Goal: Information Seeking & Learning: Check status

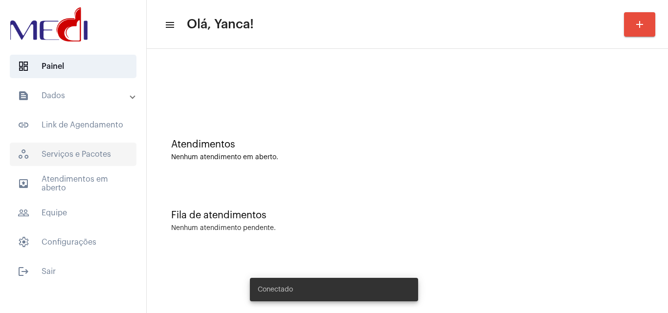
click at [86, 164] on span "workspaces_outlined Serviços e Pacotes" at bounding box center [73, 154] width 127 height 23
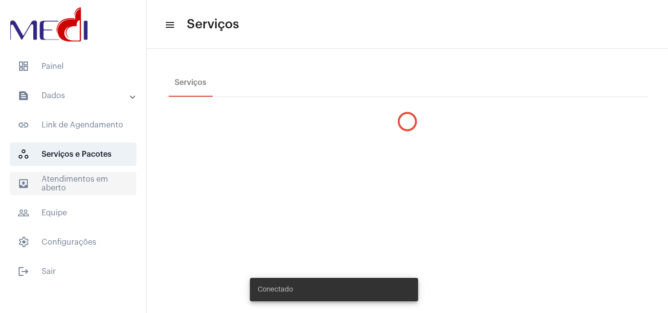
click at [86, 184] on span "outbox_outline Atendimentos em aberto" at bounding box center [73, 183] width 127 height 23
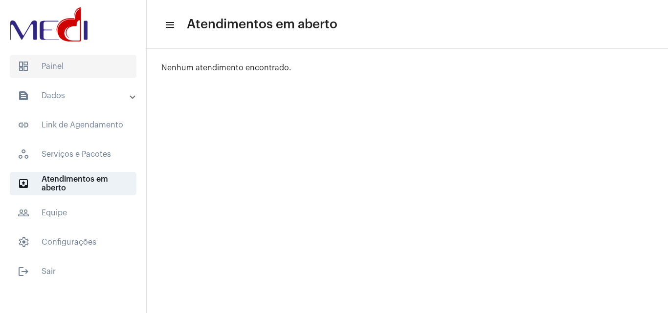
click at [83, 73] on span "dashboard Painel" at bounding box center [73, 66] width 127 height 23
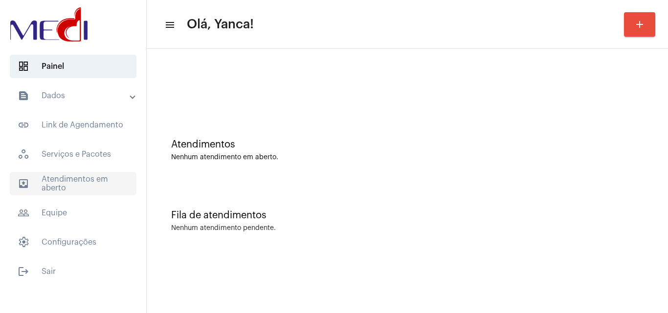
click at [97, 175] on span "outbox_outline Atendimentos em aberto" at bounding box center [73, 183] width 127 height 23
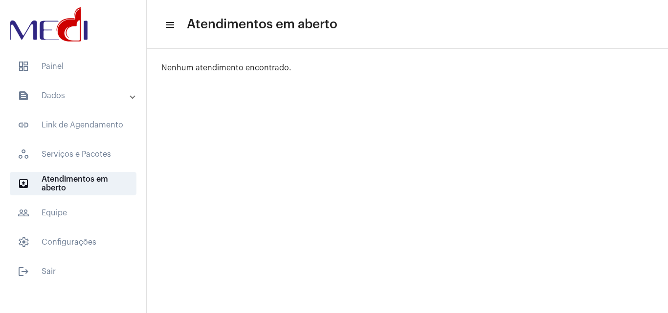
click at [97, 88] on mat-expansion-panel-header "text_snippet_outlined Dados" at bounding box center [76, 95] width 140 height 23
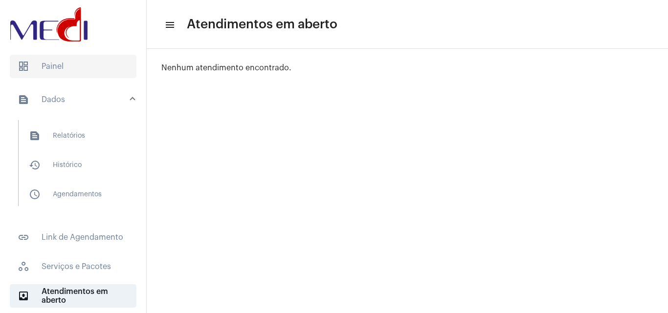
click at [93, 69] on span "dashboard Painel" at bounding box center [73, 66] width 127 height 23
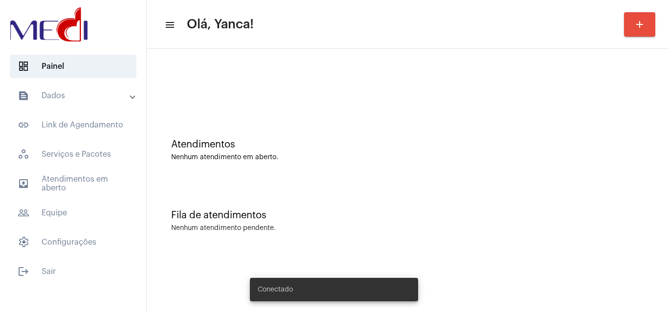
click at [84, 98] on mat-panel-title "text_snippet_outlined Dados" at bounding box center [74, 96] width 113 height 12
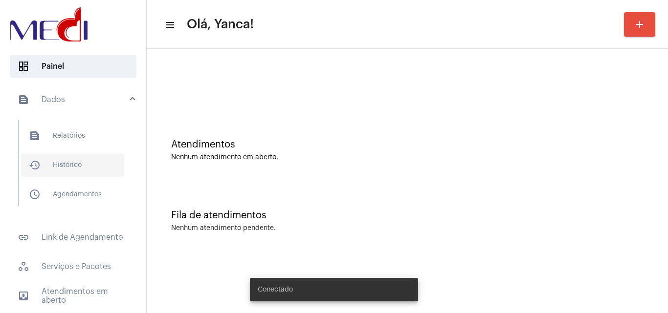
click at [74, 165] on span "history_outlined Histórico" at bounding box center [72, 164] width 103 height 23
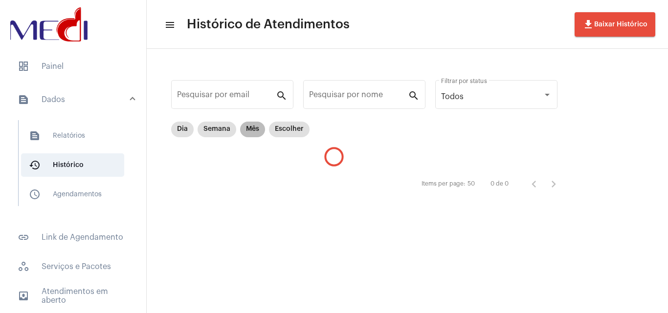
click at [244, 130] on mat-chip "Mês" at bounding box center [252, 130] width 25 height 16
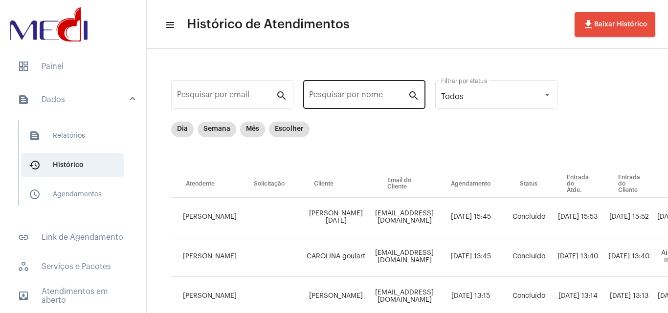
click at [352, 99] on input "Pesquisar por nome" at bounding box center [358, 96] width 99 height 9
paste input "DEBORA DA [PERSON_NAME]"
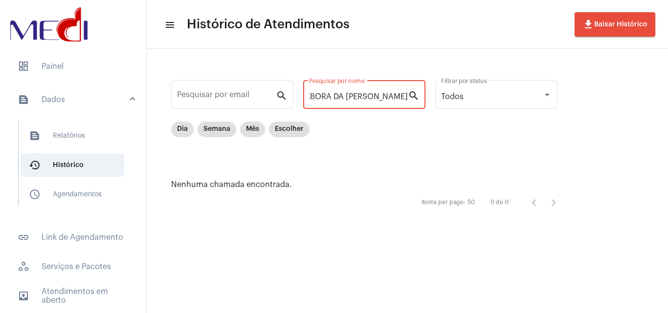
scroll to position [0, 17]
drag, startPoint x: 328, startPoint y: 97, endPoint x: 598, endPoint y: 99, distance: 269.8
click at [598, 99] on div "Pesquisar por email search DEBORA DA CONCEICAO SILVA Pesquisar por nome search …" at bounding box center [407, 145] width 521 height 192
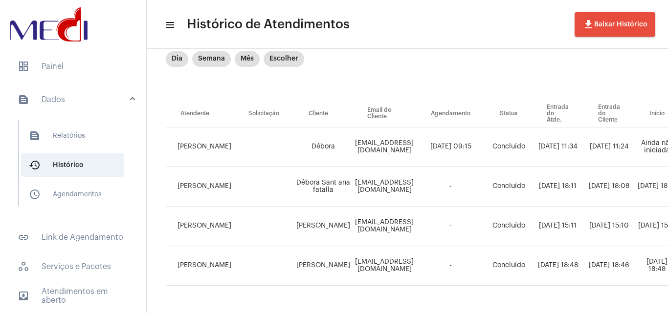
scroll to position [70, 6]
type input "DEBORA"
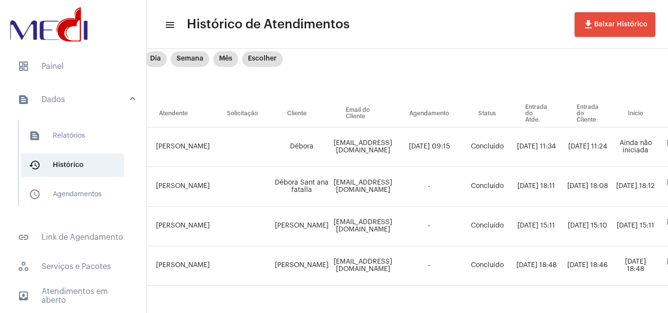
scroll to position [70, 0]
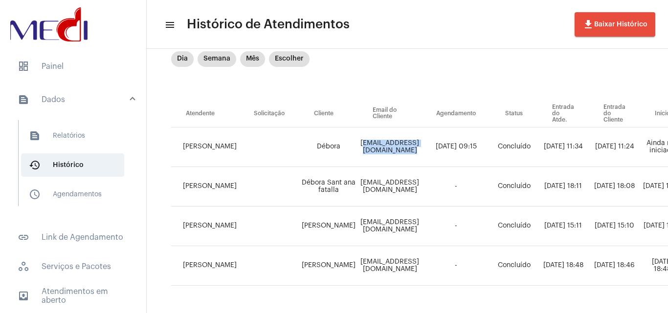
drag, startPoint x: 345, startPoint y: 145, endPoint x: 445, endPoint y: 147, distance: 99.2
click at [421, 147] on td "[EMAIL_ADDRESS][DOMAIN_NAME]" at bounding box center [390, 148] width 64 height 40
copy td "[EMAIL_ADDRESS][DOMAIN_NAME]"
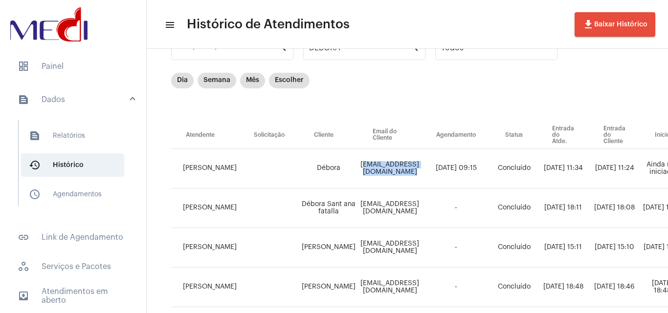
scroll to position [0, 0]
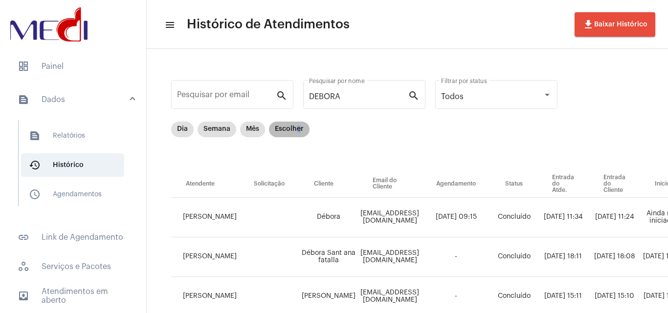
click at [296, 126] on mat-chip "Escolher" at bounding box center [289, 130] width 41 height 16
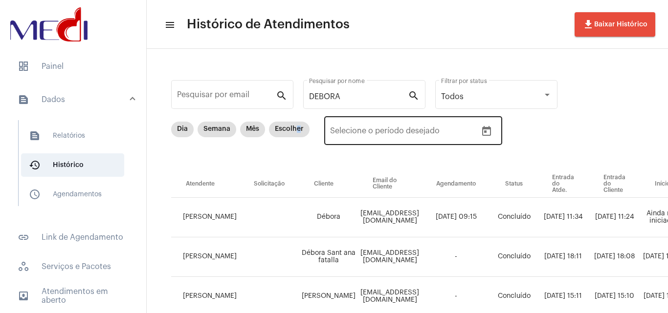
click at [486, 131] on icon "Open calendar" at bounding box center [486, 132] width 12 height 12
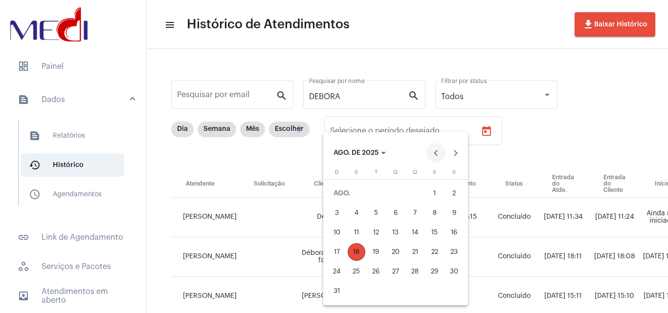
click at [434, 151] on button "Previous month" at bounding box center [436, 153] width 20 height 20
click at [376, 212] on div "1" at bounding box center [376, 213] width 18 height 18
type input "[DATE]"
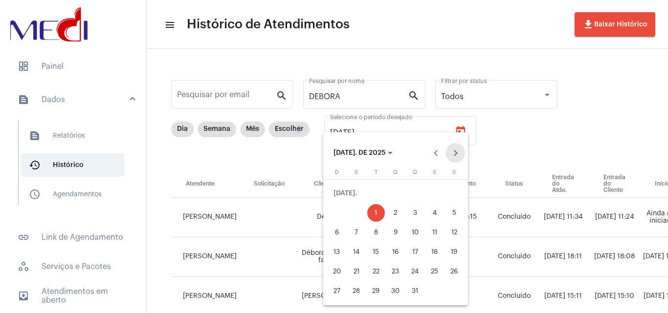
drag, startPoint x: 458, startPoint y: 154, endPoint x: 450, endPoint y: 160, distance: 10.2
click at [457, 154] on button "Next month" at bounding box center [455, 153] width 20 height 20
click at [360, 253] on div "18" at bounding box center [356, 252] width 18 height 18
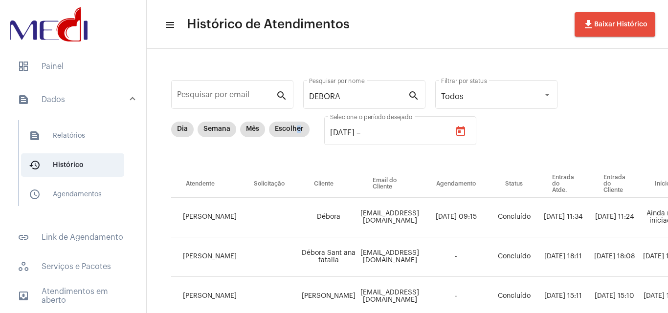
type input "[DATE]"
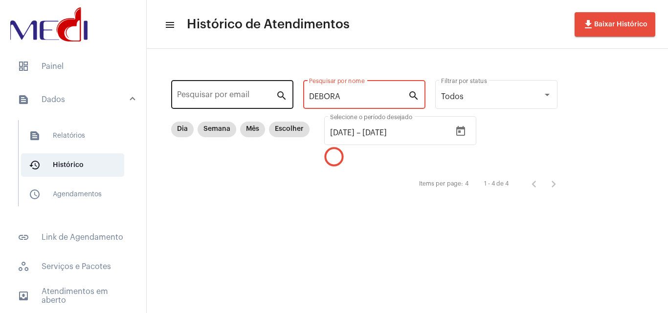
drag, startPoint x: 352, startPoint y: 94, endPoint x: 239, endPoint y: 94, distance: 112.4
click at [239, 94] on div "Pesquisar por email search DEBORA Pesquisar por nome search Todos Filtrar por s…" at bounding box center [368, 136] width 425 height 154
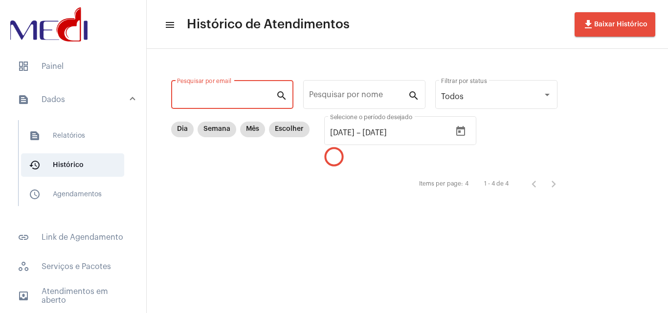
click at [227, 99] on input "Pesquisar por email" at bounding box center [226, 96] width 99 height 9
paste input "[EMAIL_ADDRESS][DOMAIN_NAME]"
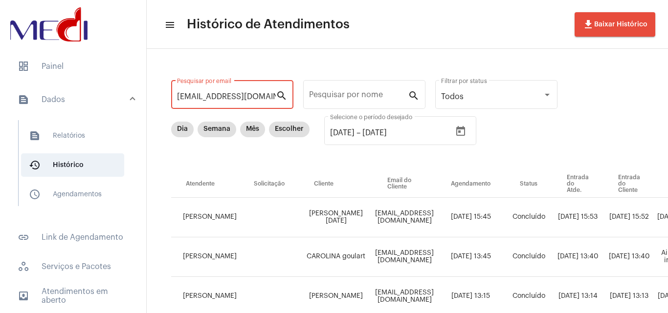
scroll to position [0, 14]
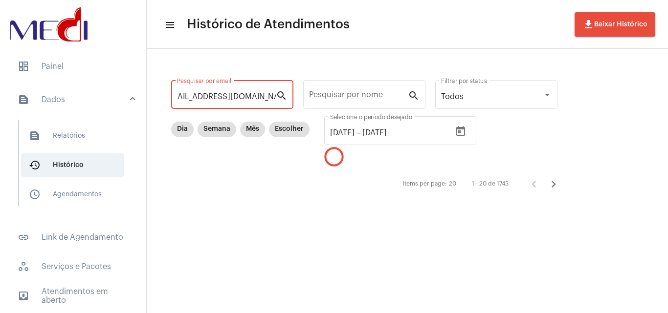
type input "[EMAIL_ADDRESS][DOMAIN_NAME]"
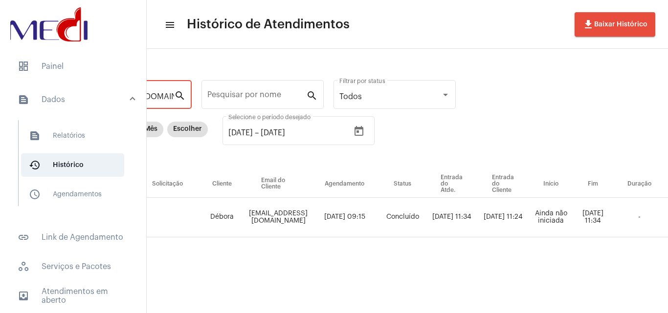
scroll to position [0, 237]
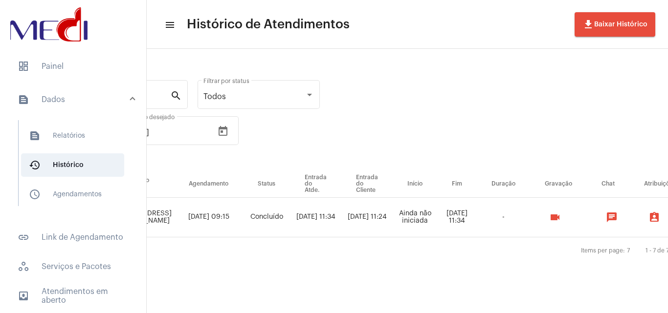
click at [561, 216] on mat-icon "videocam" at bounding box center [555, 218] width 12 height 12
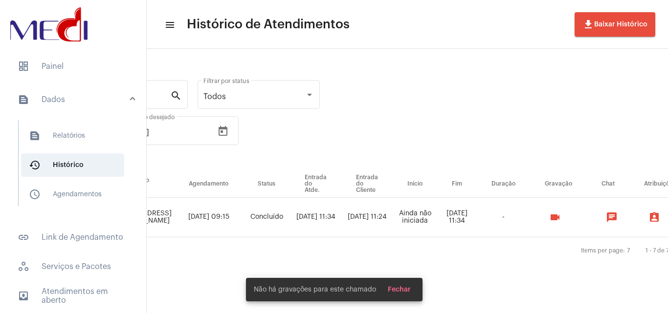
click at [508, 256] on div "Items per page: 7 1 - 7 de 7" at bounding box center [331, 250] width 794 height 27
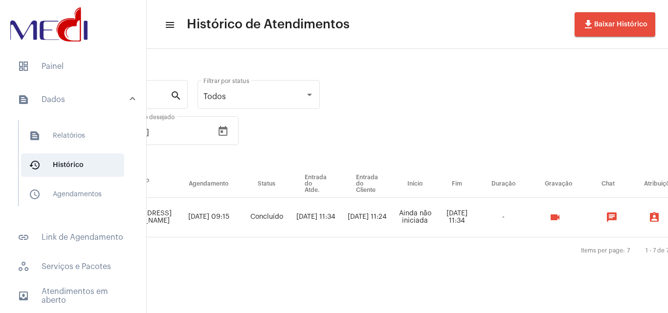
scroll to position [0, 0]
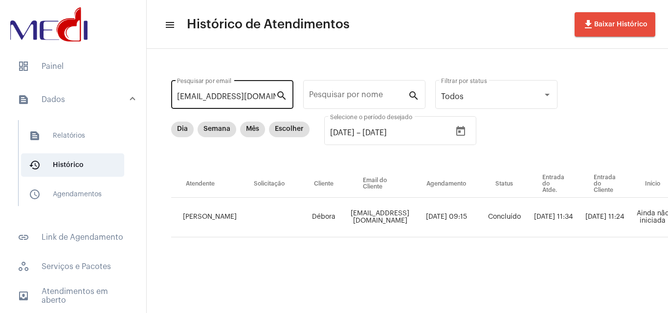
click at [224, 95] on input "[EMAIL_ADDRESS][DOMAIN_NAME]" at bounding box center [226, 96] width 99 height 9
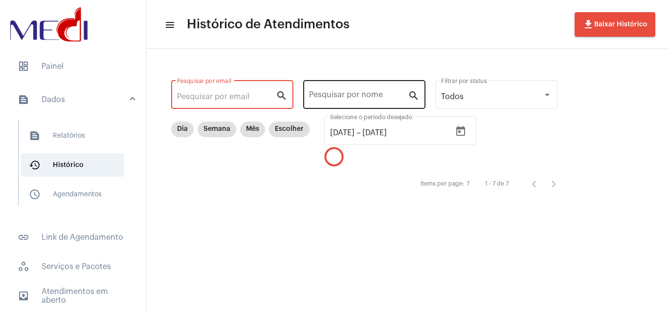
click at [366, 91] on div "Pesquisar por nome" at bounding box center [358, 93] width 99 height 31
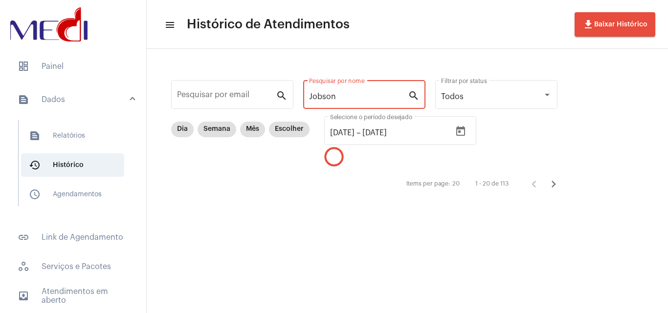
type input "Jobson"
drag, startPoint x: 339, startPoint y: 99, endPoint x: 240, endPoint y: 96, distance: 98.7
click at [239, 99] on div "Pesquisar por email search Jobson Pesquisar por nome search Todos Filtrar por s…" at bounding box center [368, 136] width 425 height 154
click at [237, 98] on input "Pesquisar por email" at bounding box center [226, 96] width 99 height 9
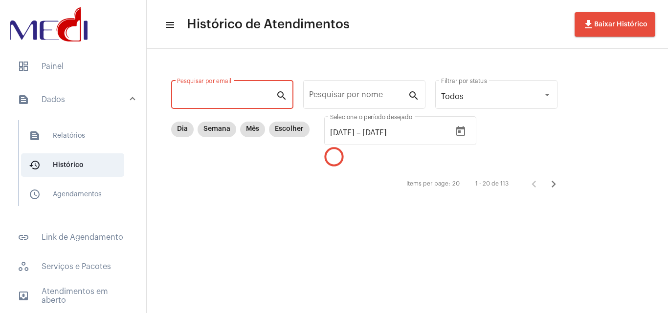
paste input "[EMAIL_ADDRESS][DOMAIN_NAME]"
type input "[EMAIL_ADDRESS][DOMAIN_NAME]"
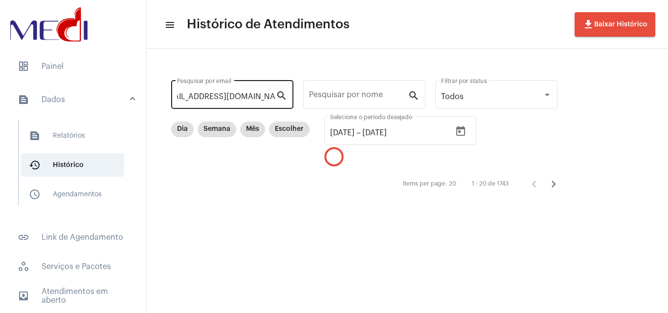
scroll to position [0, 0]
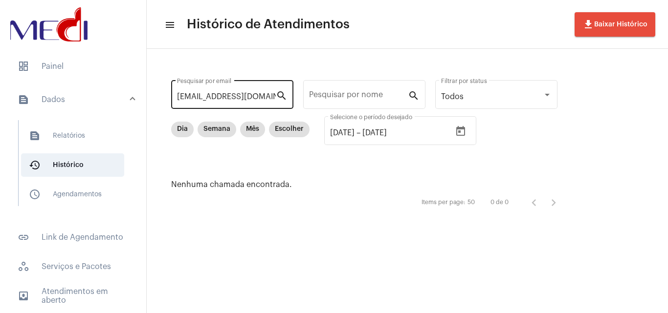
drag, startPoint x: 176, startPoint y: 96, endPoint x: 183, endPoint y: 97, distance: 7.3
click at [183, 97] on div "[EMAIL_ADDRESS][DOMAIN_NAME] Pesquisar por email search" at bounding box center [232, 93] width 122 height 31
click at [196, 98] on input "[EMAIL_ADDRESS][DOMAIN_NAME]" at bounding box center [226, 96] width 99 height 9
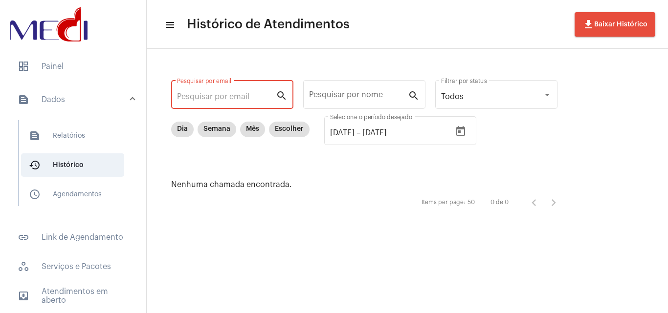
scroll to position [0, 0]
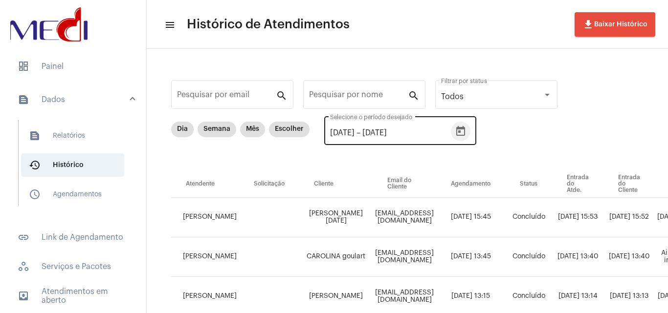
click at [466, 131] on icon "Open calendar" at bounding box center [460, 132] width 12 height 12
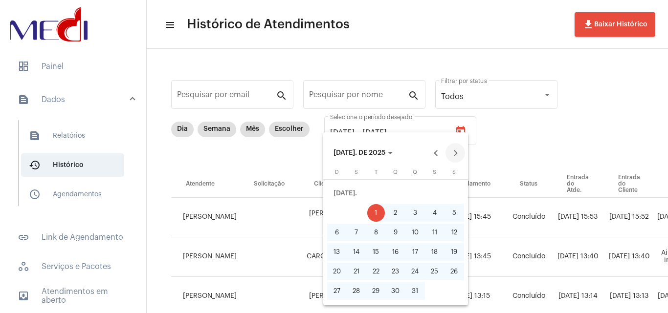
click at [450, 153] on button "Next month" at bounding box center [455, 153] width 20 height 20
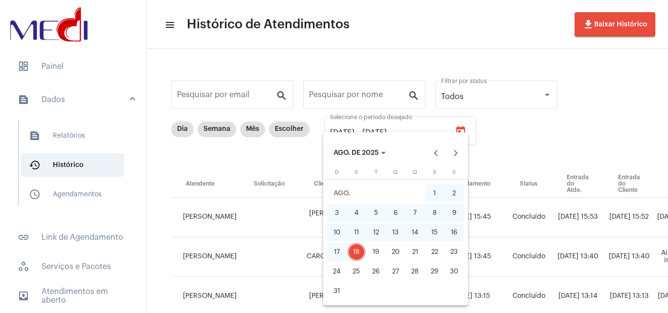
click at [431, 191] on div "1" at bounding box center [435, 194] width 18 height 18
type input "[DATE]"
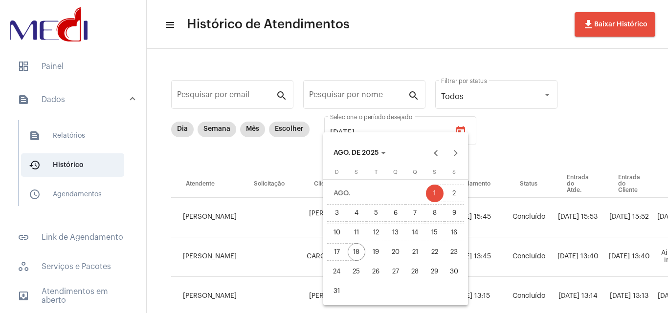
click at [362, 250] on div "18" at bounding box center [356, 252] width 18 height 18
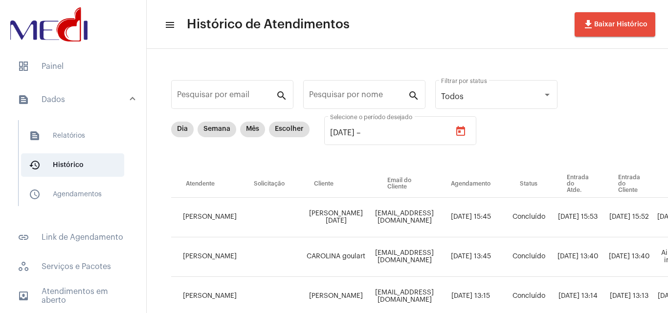
type input "[DATE]"
click at [337, 102] on div "Pesquisar por nome" at bounding box center [358, 93] width 99 height 31
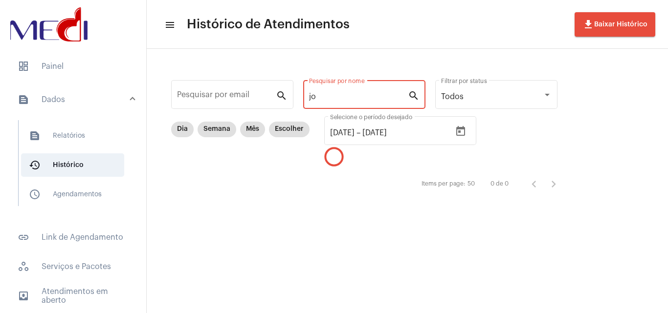
type input "j"
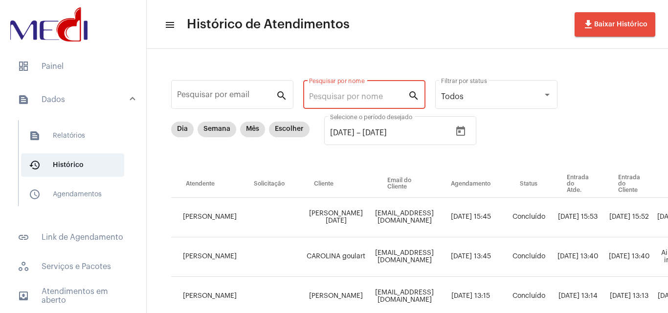
click at [363, 99] on input "Pesquisar por nome" at bounding box center [358, 96] width 99 height 9
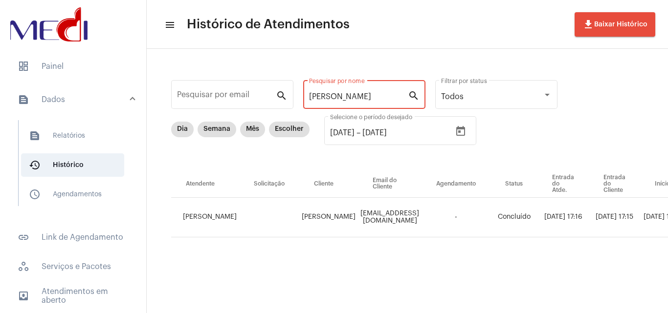
type input "[PERSON_NAME]"
click at [322, 223] on td "[PERSON_NAME]" at bounding box center [328, 218] width 59 height 40
drag, startPoint x: 325, startPoint y: 222, endPoint x: 297, endPoint y: 212, distance: 30.6
click at [299, 211] on td "[PERSON_NAME]" at bounding box center [328, 218] width 59 height 40
copy td "[PERSON_NAME]"
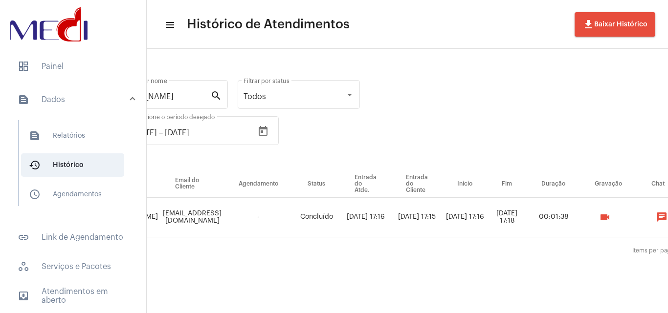
scroll to position [0, 355]
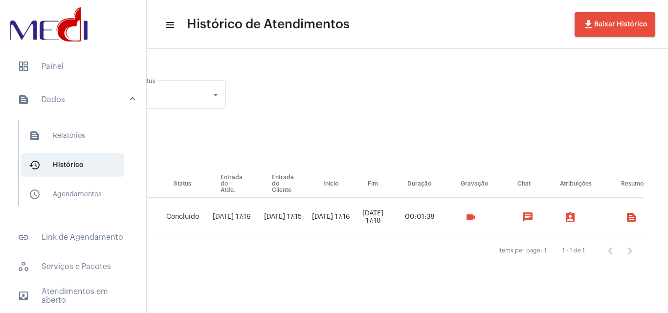
click at [467, 217] on mat-icon "videocam" at bounding box center [471, 218] width 12 height 12
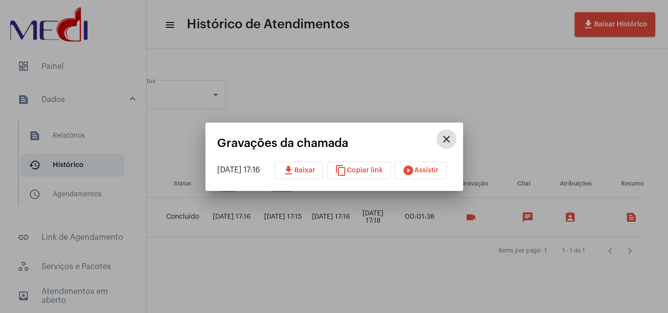
click at [411, 172] on mat-icon "play_circle_filled" at bounding box center [408, 171] width 12 height 12
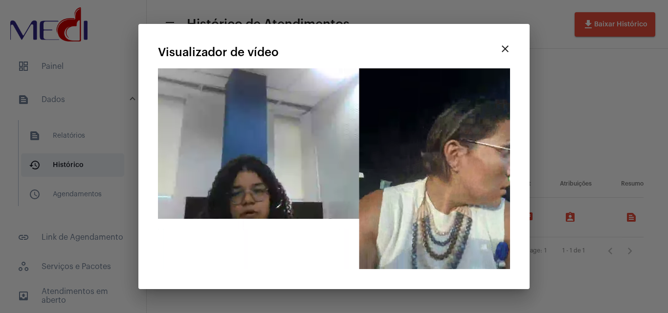
click at [378, 17] on div at bounding box center [334, 156] width 668 height 313
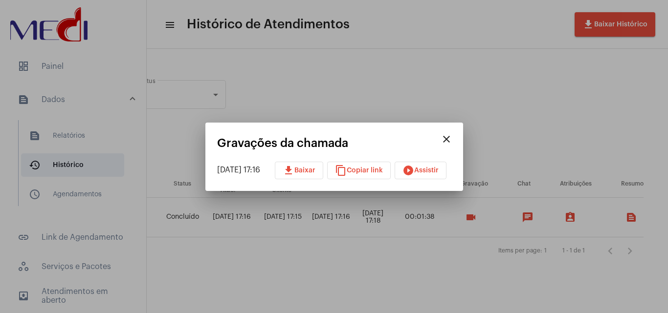
drag, startPoint x: 392, startPoint y: 97, endPoint x: 392, endPoint y: 104, distance: 7.3
click at [392, 97] on div at bounding box center [334, 156] width 668 height 313
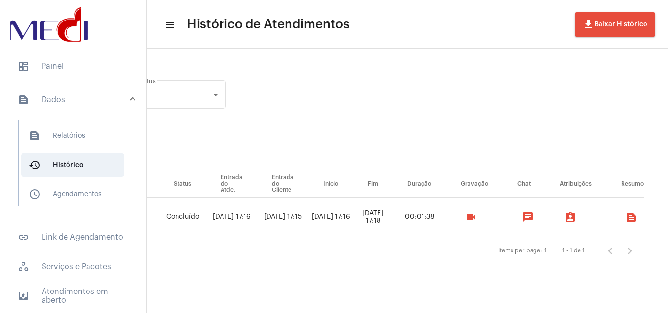
scroll to position [0, 0]
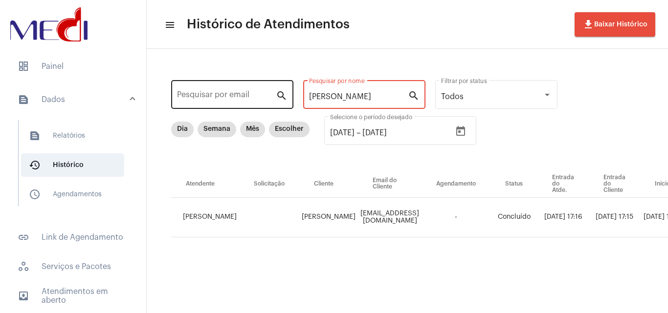
drag, startPoint x: 380, startPoint y: 97, endPoint x: 222, endPoint y: 83, distance: 158.5
click at [222, 83] on div "Pesquisar por email search [PERSON_NAME] por nome search Todos Filtrar por stat…" at bounding box center [572, 169] width 833 height 221
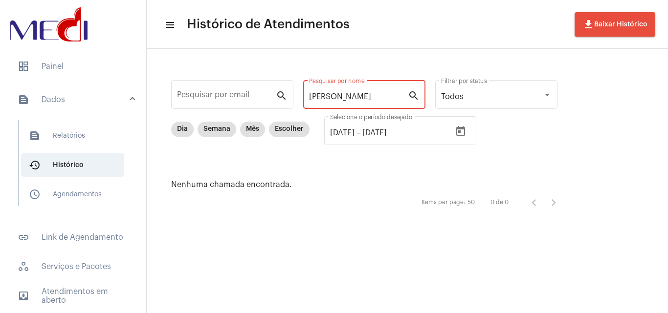
type input "[PERSON_NAME]"
drag, startPoint x: 366, startPoint y: 95, endPoint x: 244, endPoint y: 96, distance: 122.2
click at [243, 99] on div "Pesquisar por email search [PERSON_NAME] por nome search Todos Filtrar por stat…" at bounding box center [368, 145] width 425 height 173
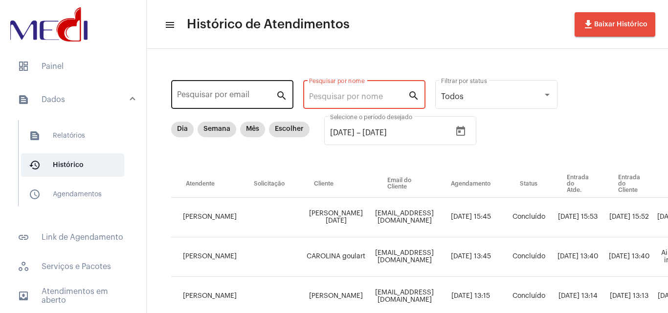
click at [218, 94] on input "Pesquisar por email" at bounding box center [226, 96] width 99 height 9
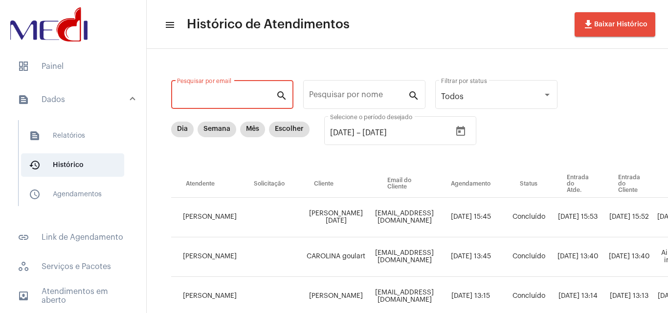
paste input "[EMAIL_ADDRESS][DOMAIN_NAME]"
type input "[EMAIL_ADDRESS][DOMAIN_NAME]"
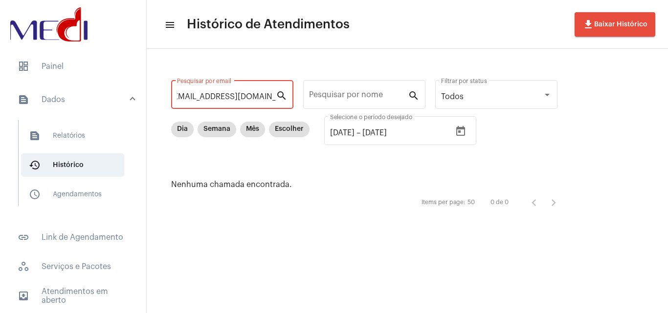
click at [215, 95] on input "[EMAIL_ADDRESS][DOMAIN_NAME]" at bounding box center [226, 96] width 99 height 9
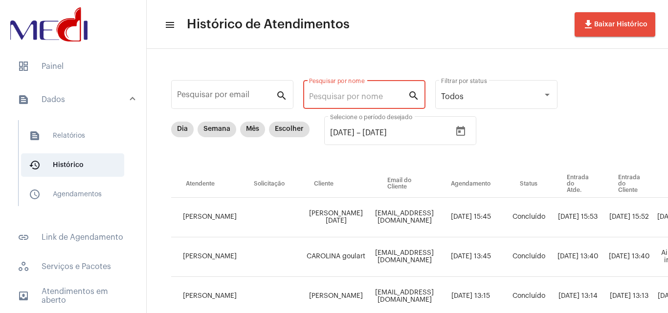
click at [334, 95] on input "Pesquisar por nome" at bounding box center [358, 96] width 99 height 9
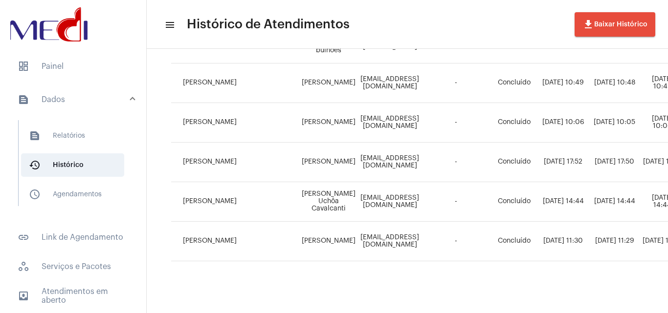
scroll to position [221, 0]
type input "[PERSON_NAME]"
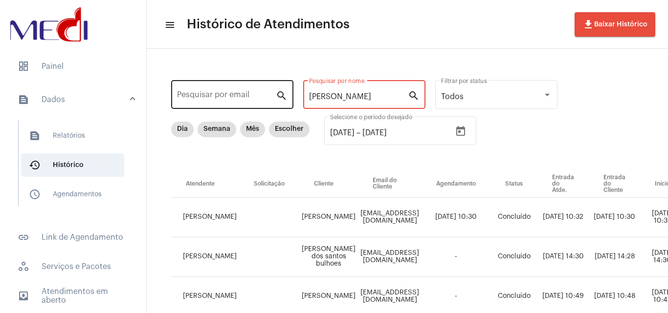
drag, startPoint x: 334, startPoint y: 99, endPoint x: 237, endPoint y: 88, distance: 97.8
click at [236, 90] on div "Pesquisar por email search [PERSON_NAME] por nome search Todos Filtrar por stat…" at bounding box center [572, 288] width 833 height 458
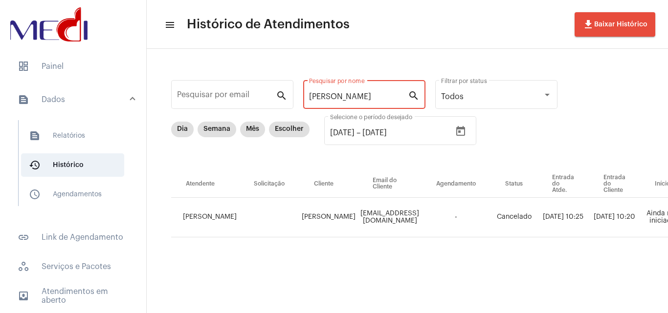
type input "[PERSON_NAME]"
